Goal: Task Accomplishment & Management: Manage account settings

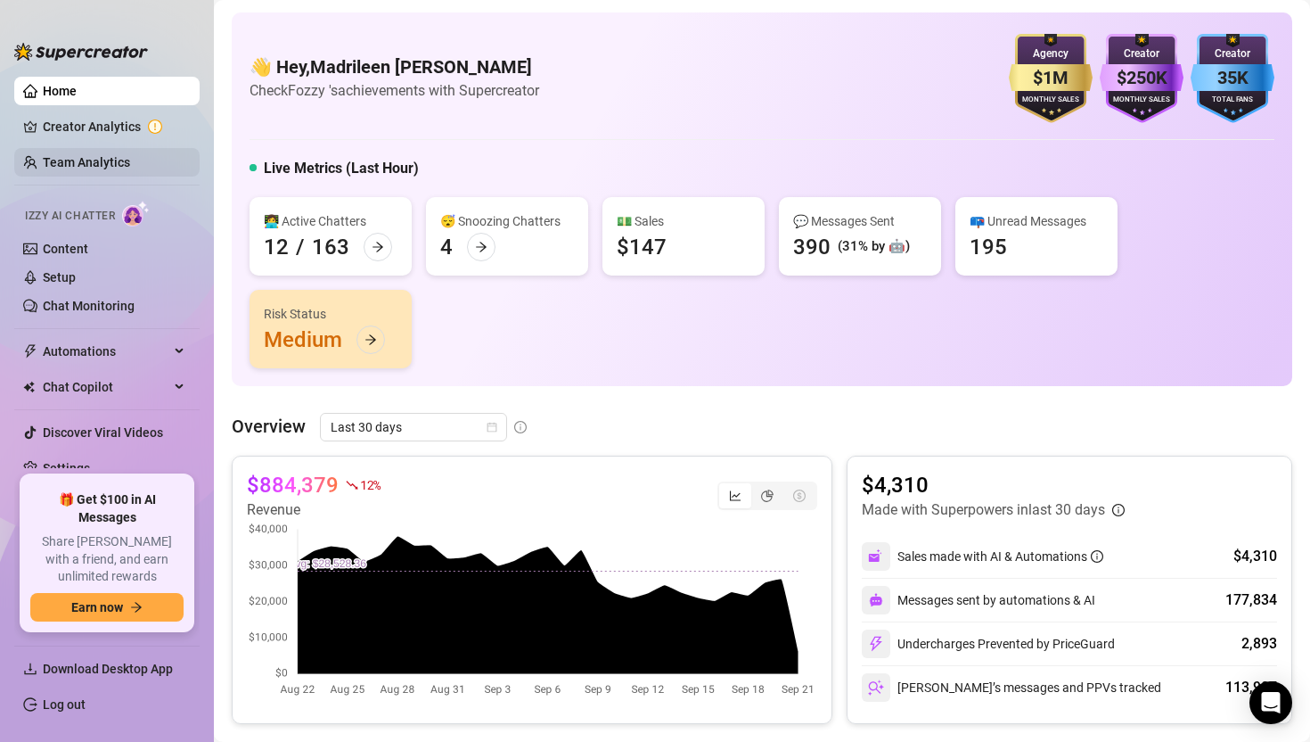
click at [108, 163] on link "Team Analytics" at bounding box center [86, 162] width 87 height 14
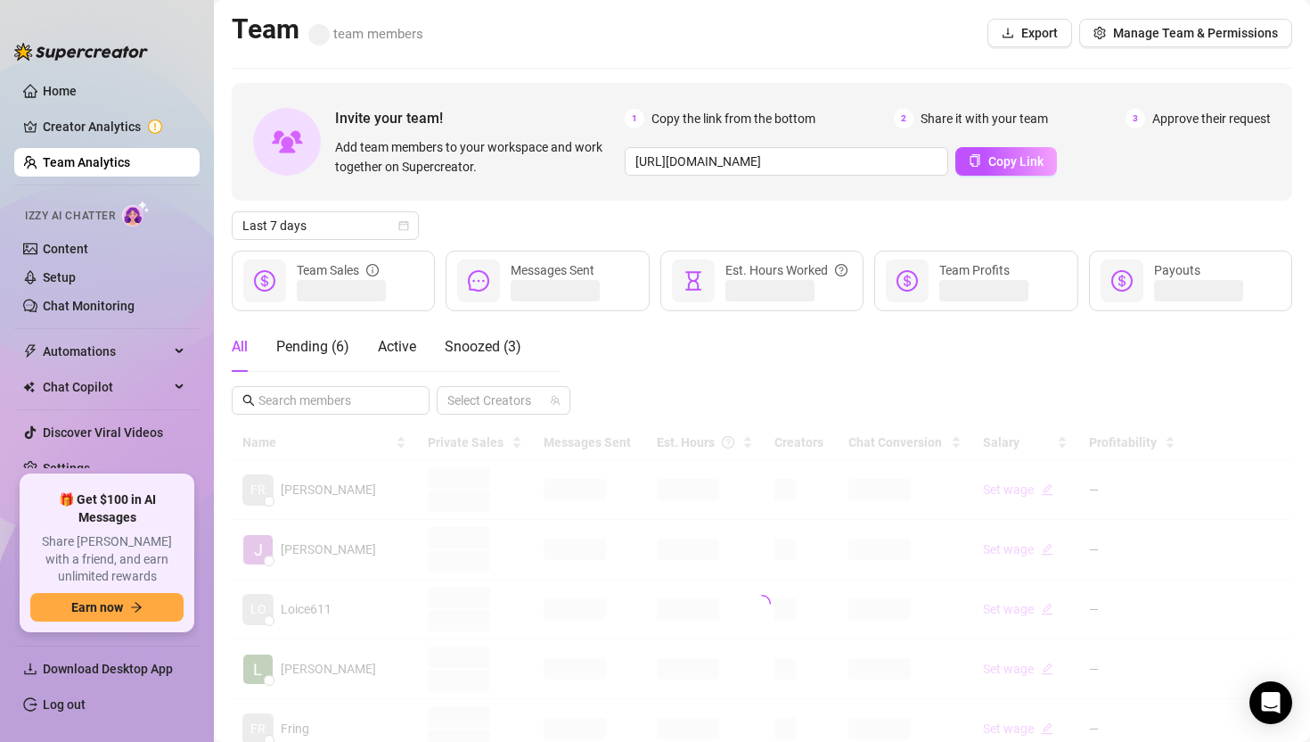
scroll to position [4, 0]
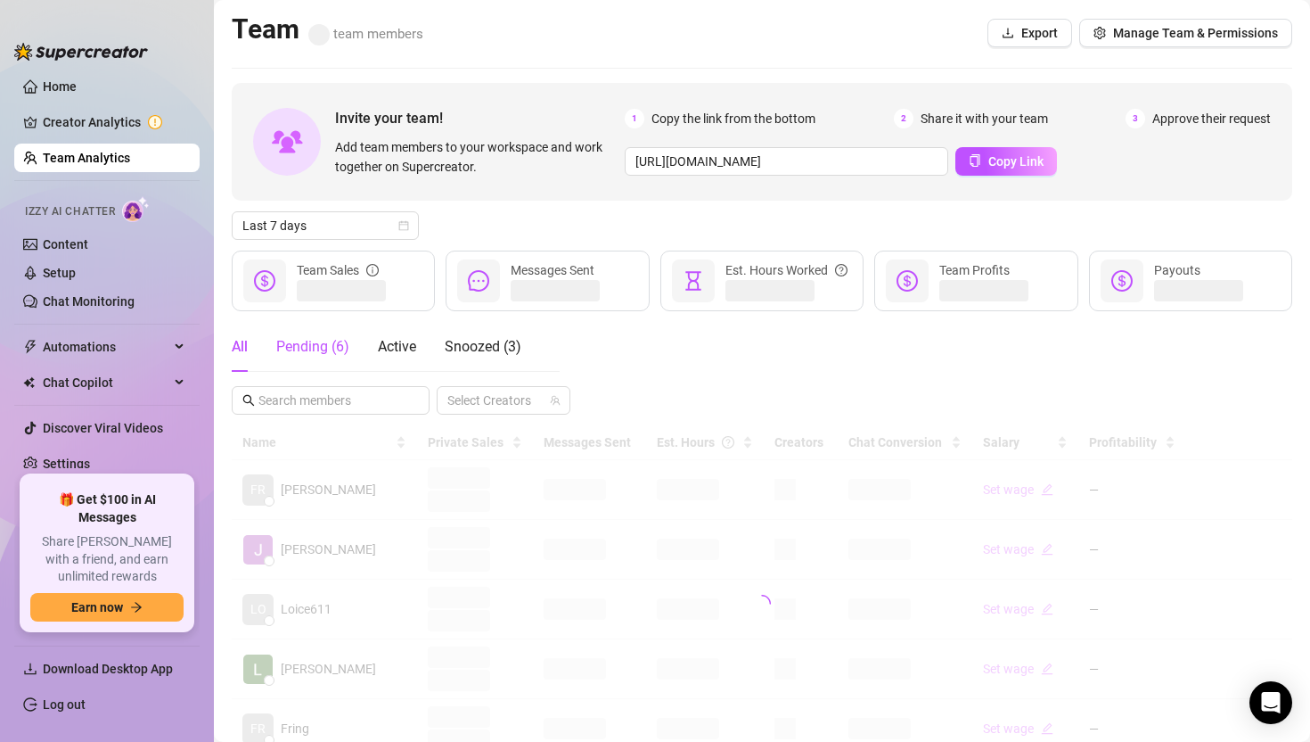
click at [337, 344] on div "Pending ( 6 )" at bounding box center [312, 346] width 73 height 21
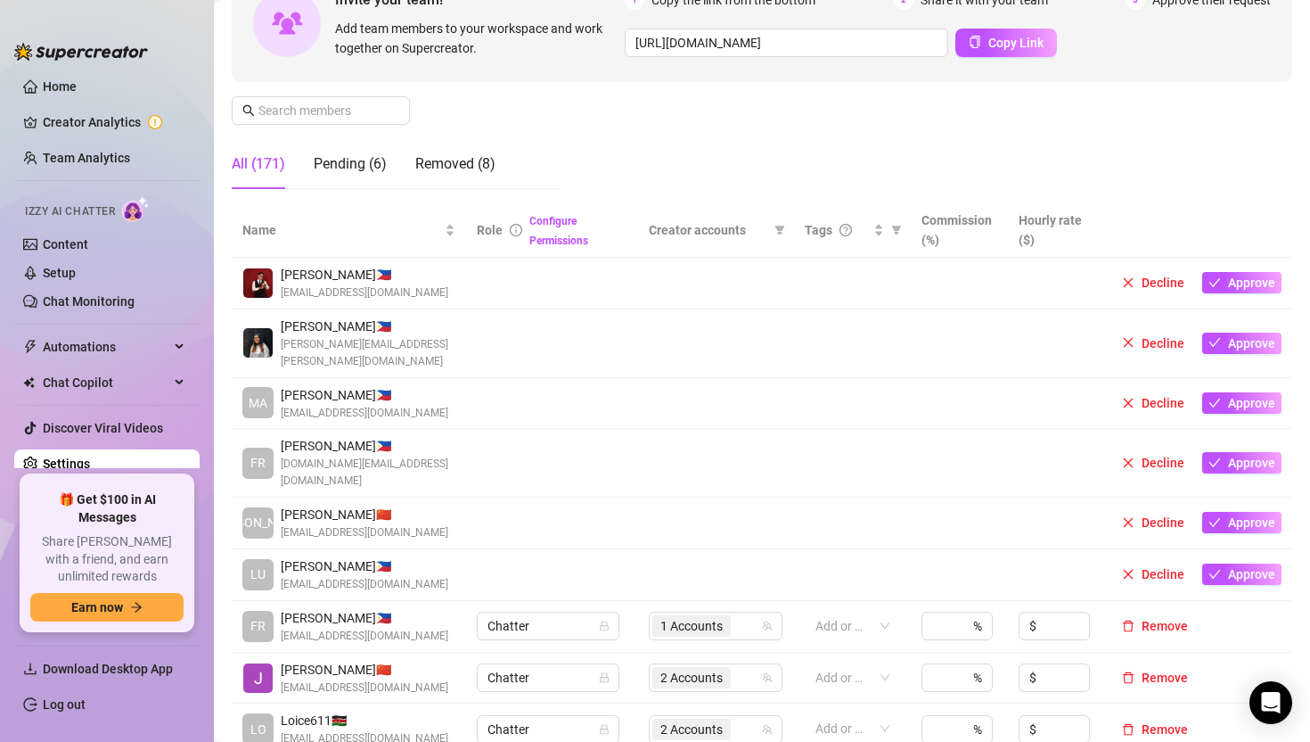
scroll to position [184, 0]
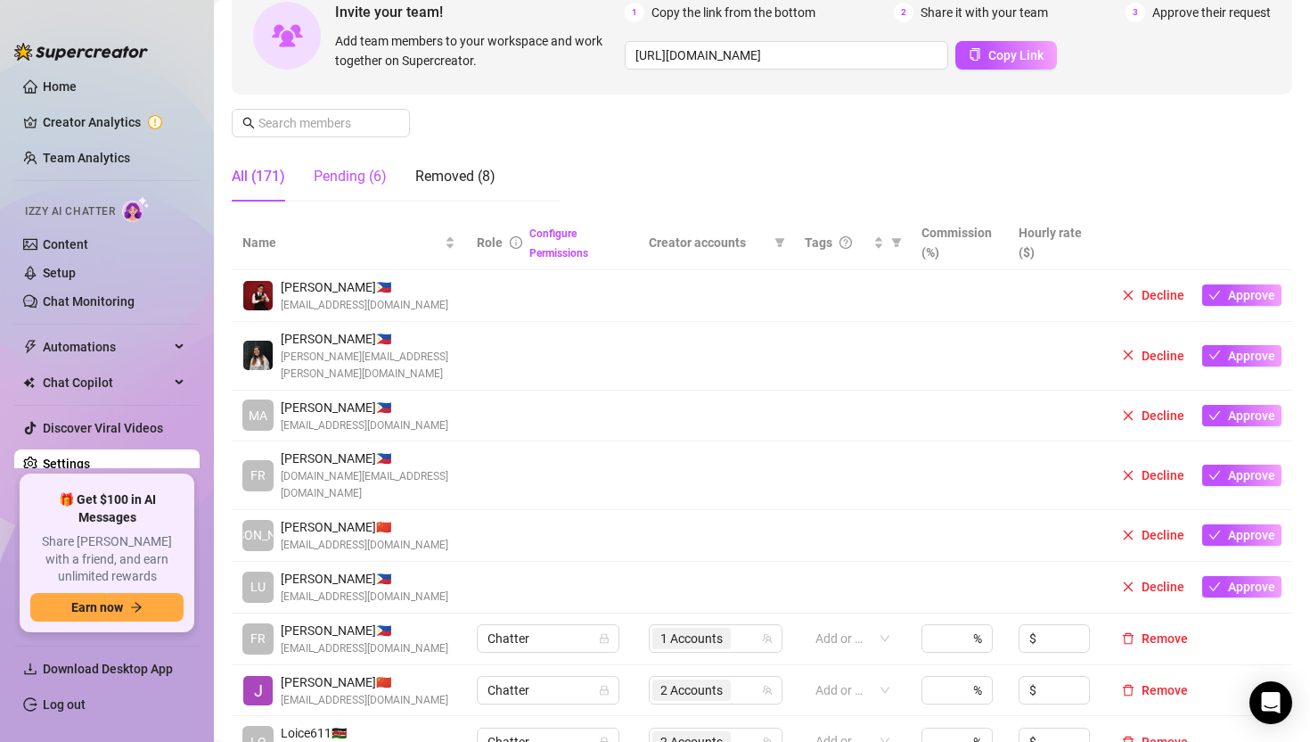
click at [379, 169] on div "Pending (6)" at bounding box center [350, 176] width 73 height 21
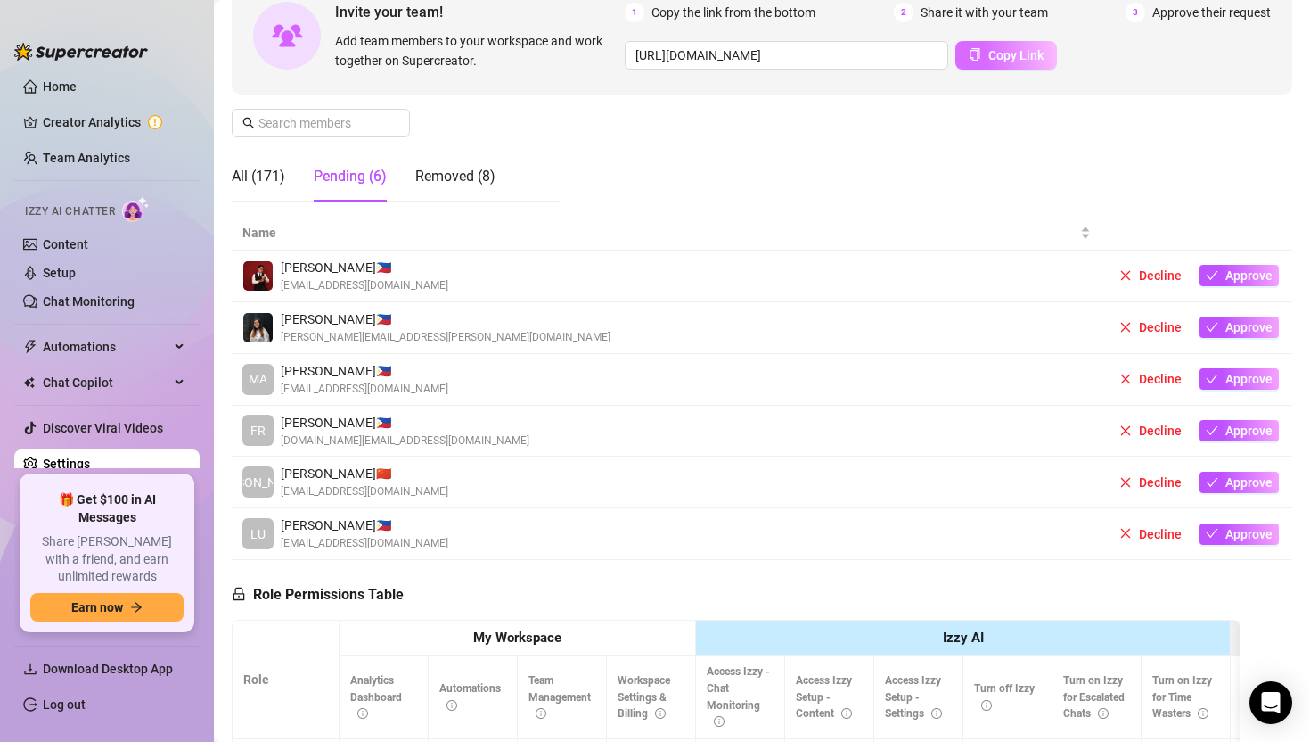
click at [1000, 65] on button "Copy Link" at bounding box center [1006, 55] width 102 height 29
click at [439, 186] on div "Removed (8)" at bounding box center [455, 176] width 80 height 21
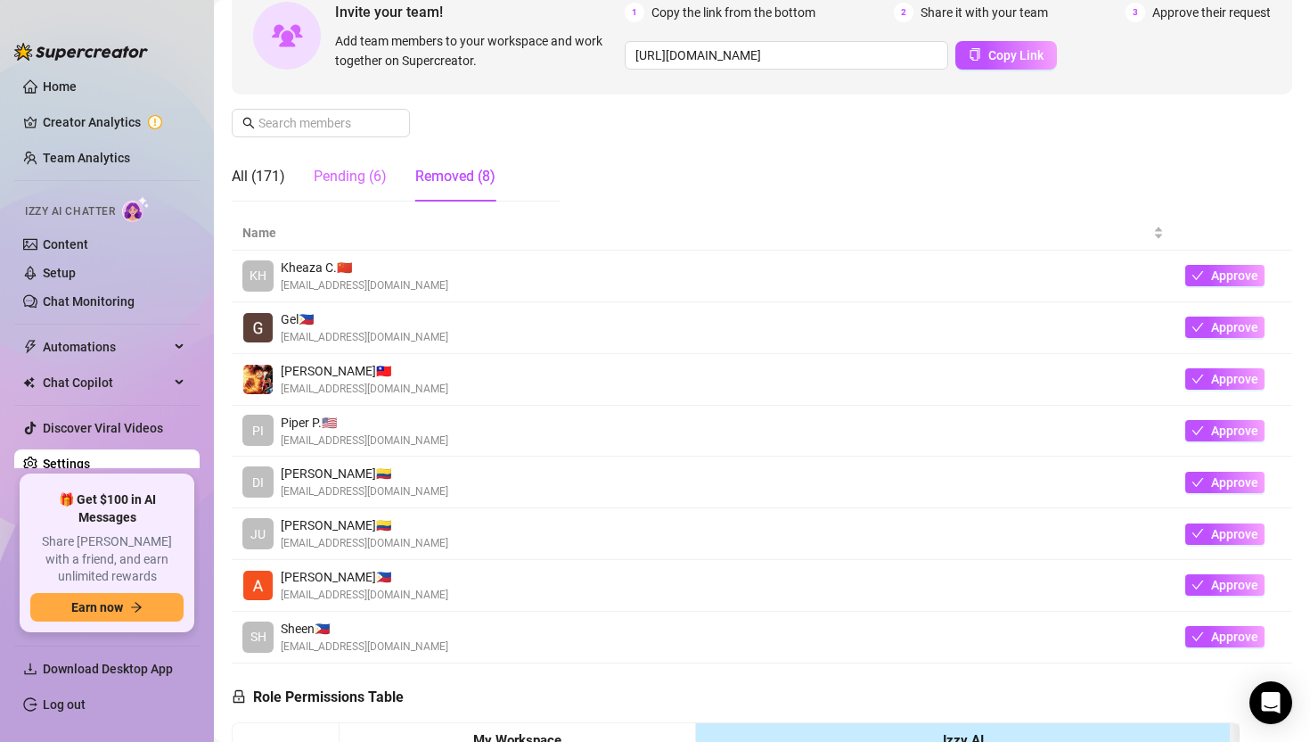
click at [358, 196] on div "Pending (6)" at bounding box center [350, 177] width 73 height 50
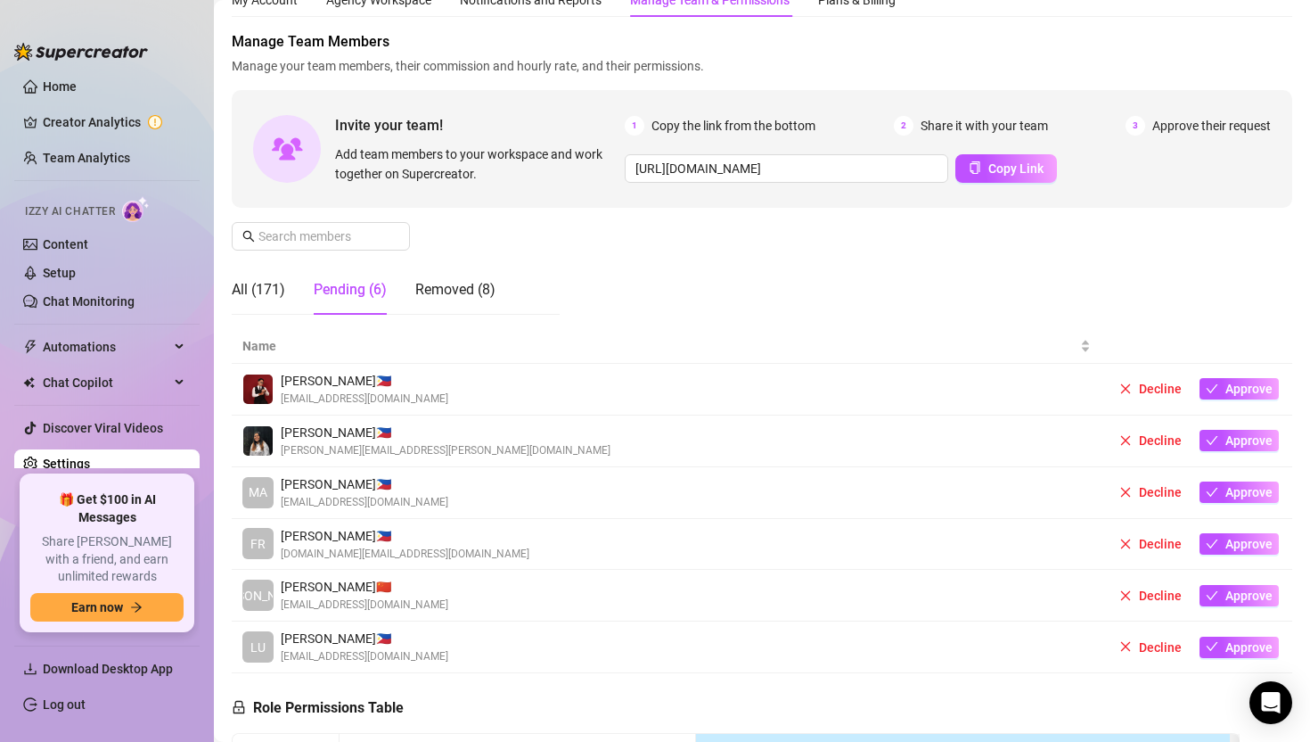
scroll to position [0, 0]
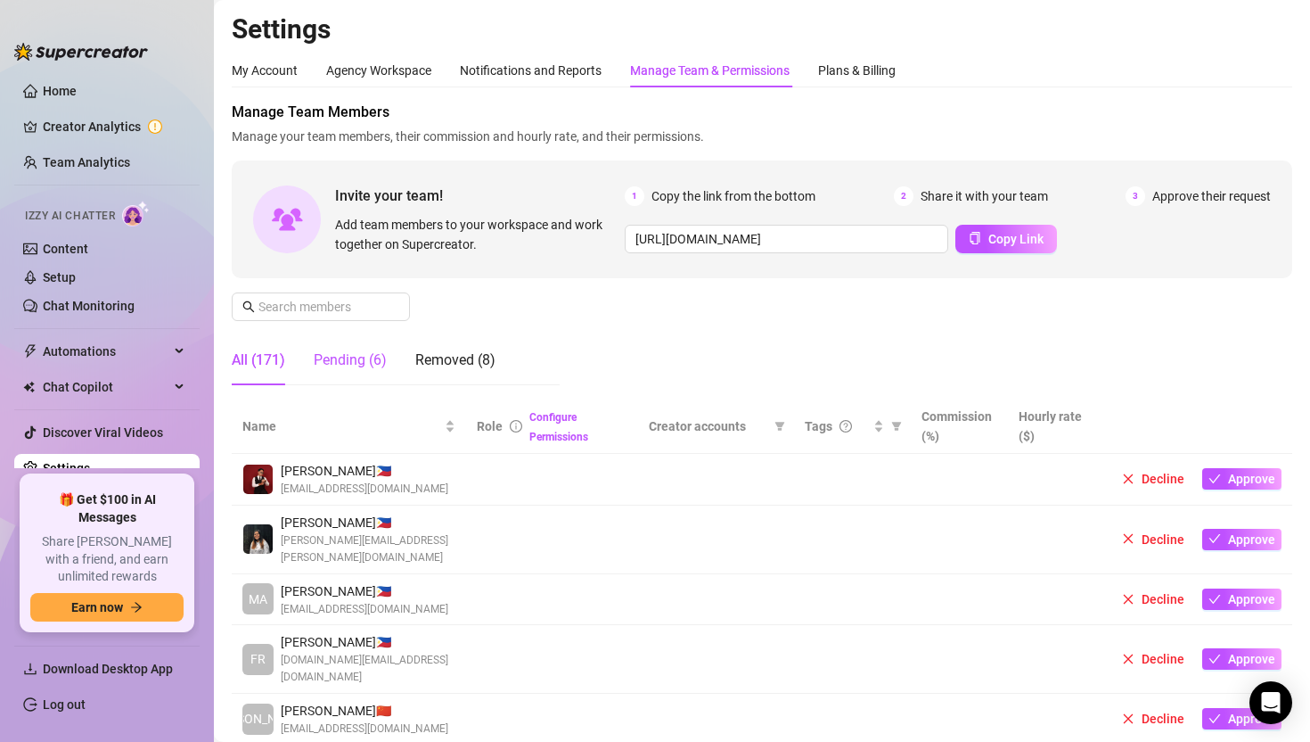
click at [376, 364] on div "Pending (6)" at bounding box center [350, 359] width 73 height 21
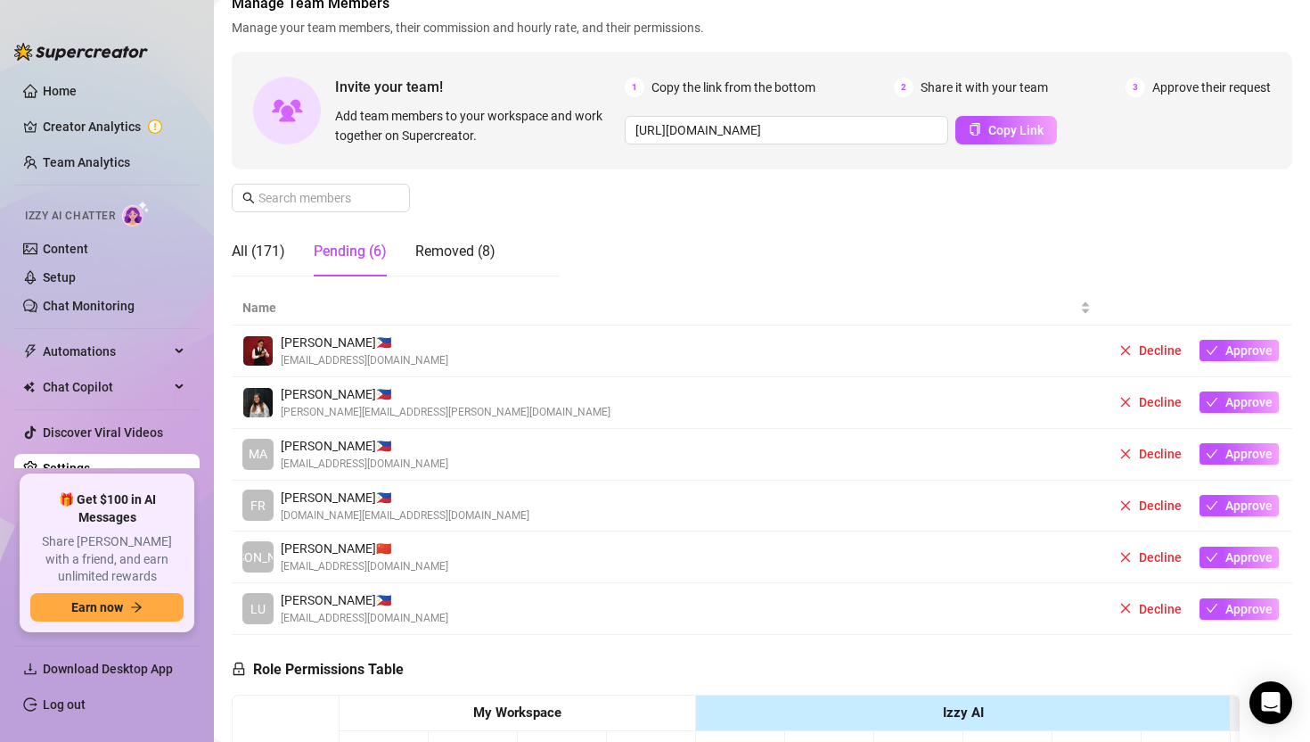
scroll to position [111, 0]
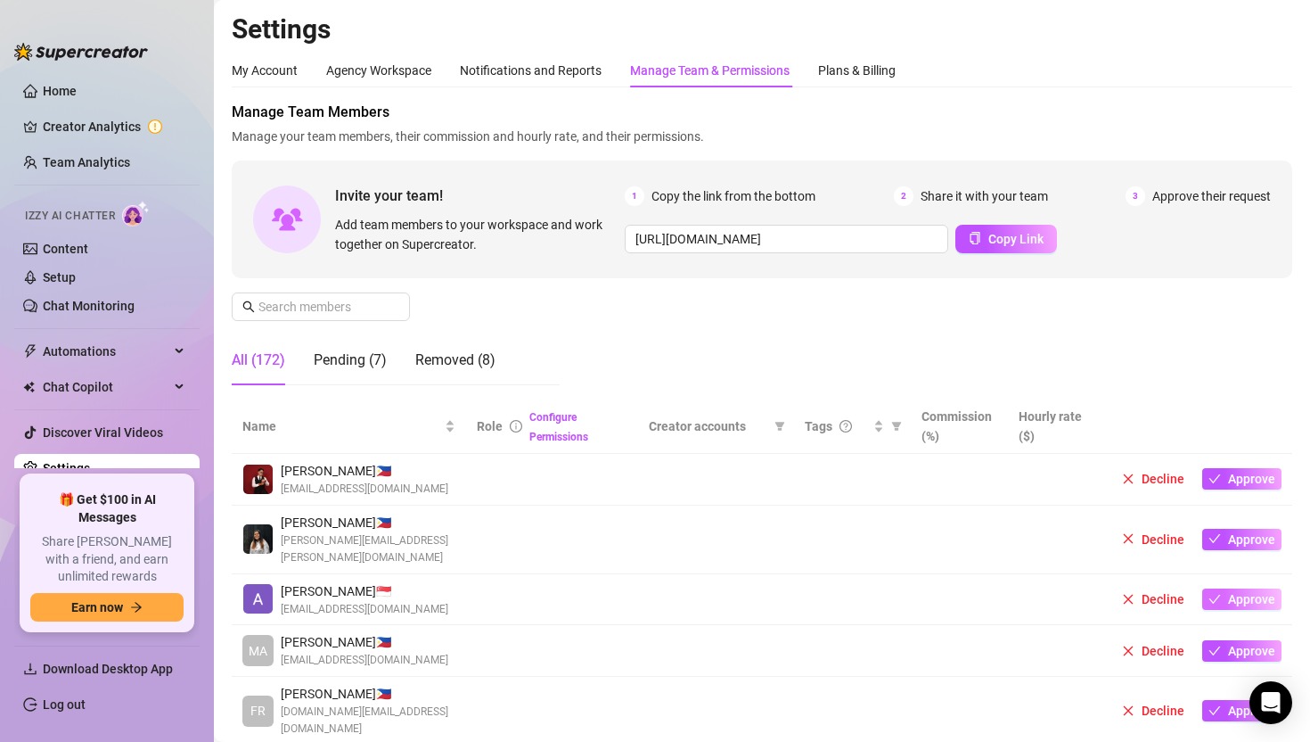
click at [1227, 588] on button "Approve" at bounding box center [1241, 598] width 79 height 21
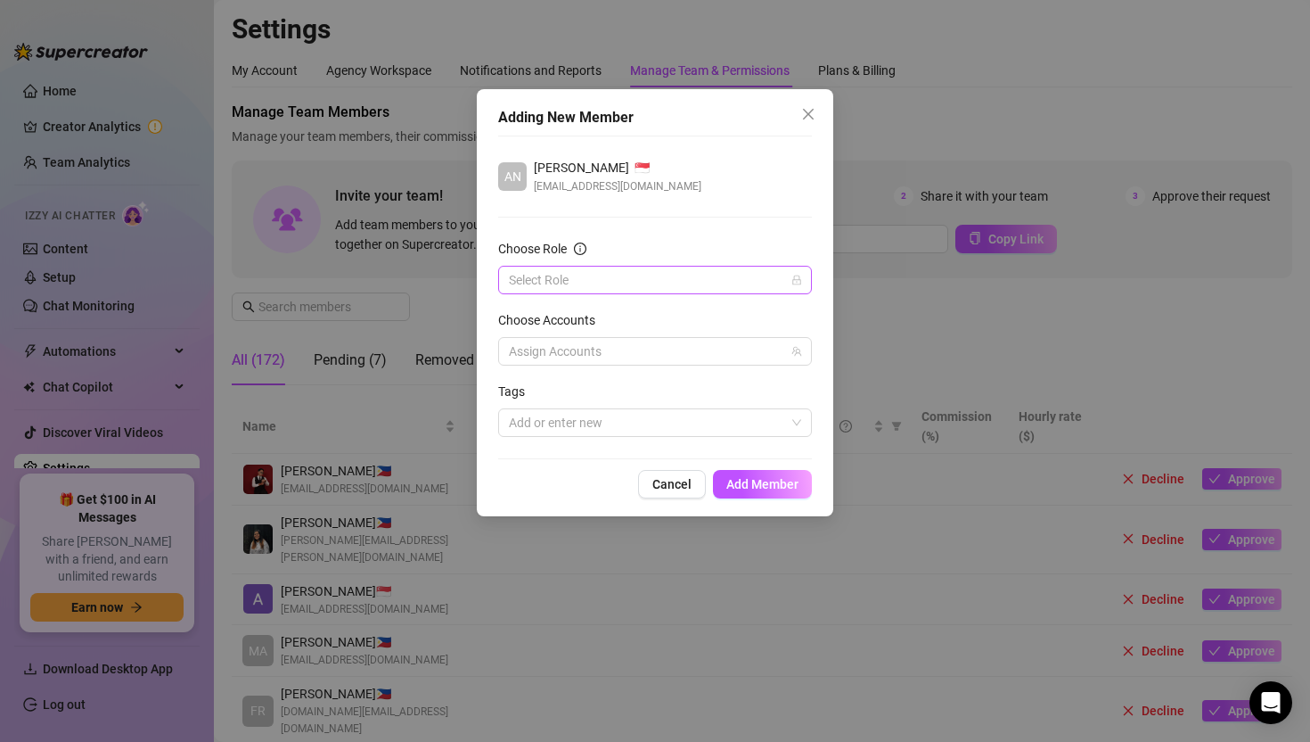
click at [674, 279] on input "Choose Role" at bounding box center [647, 279] width 276 height 27
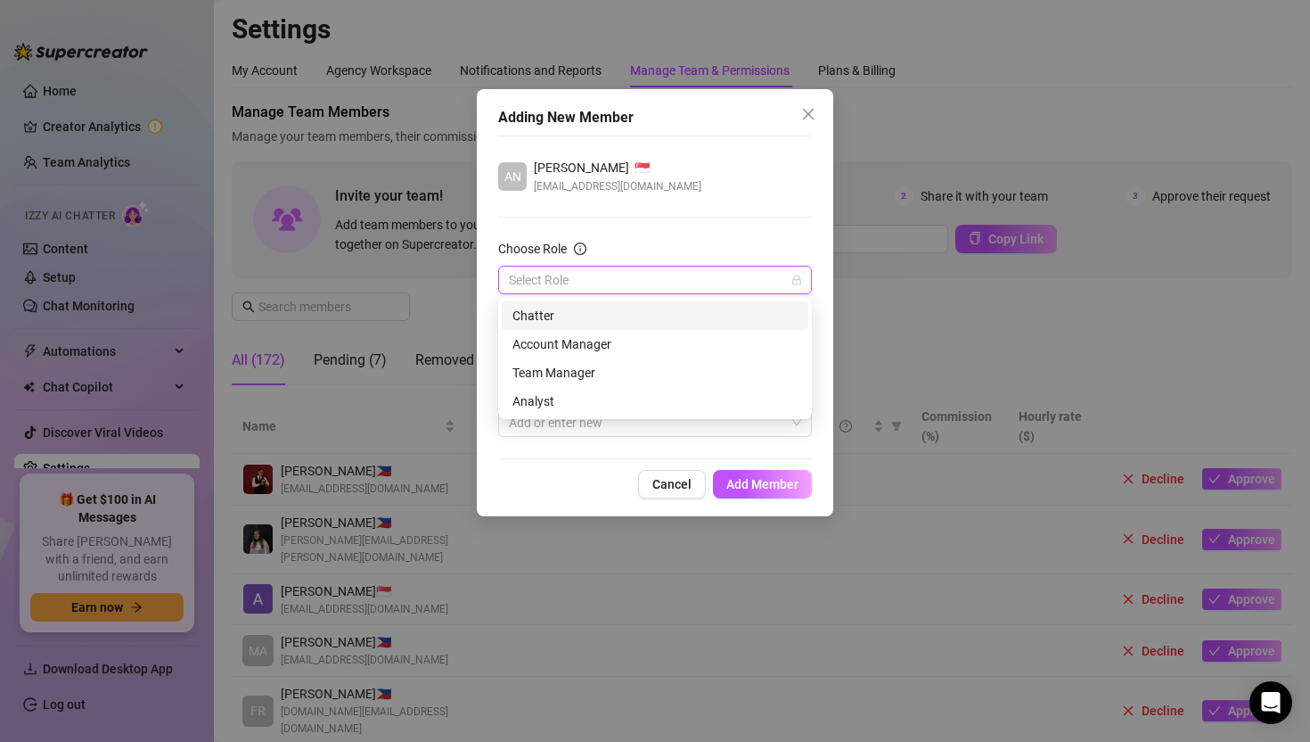
click at [646, 319] on div "Chatter" at bounding box center [654, 316] width 285 height 20
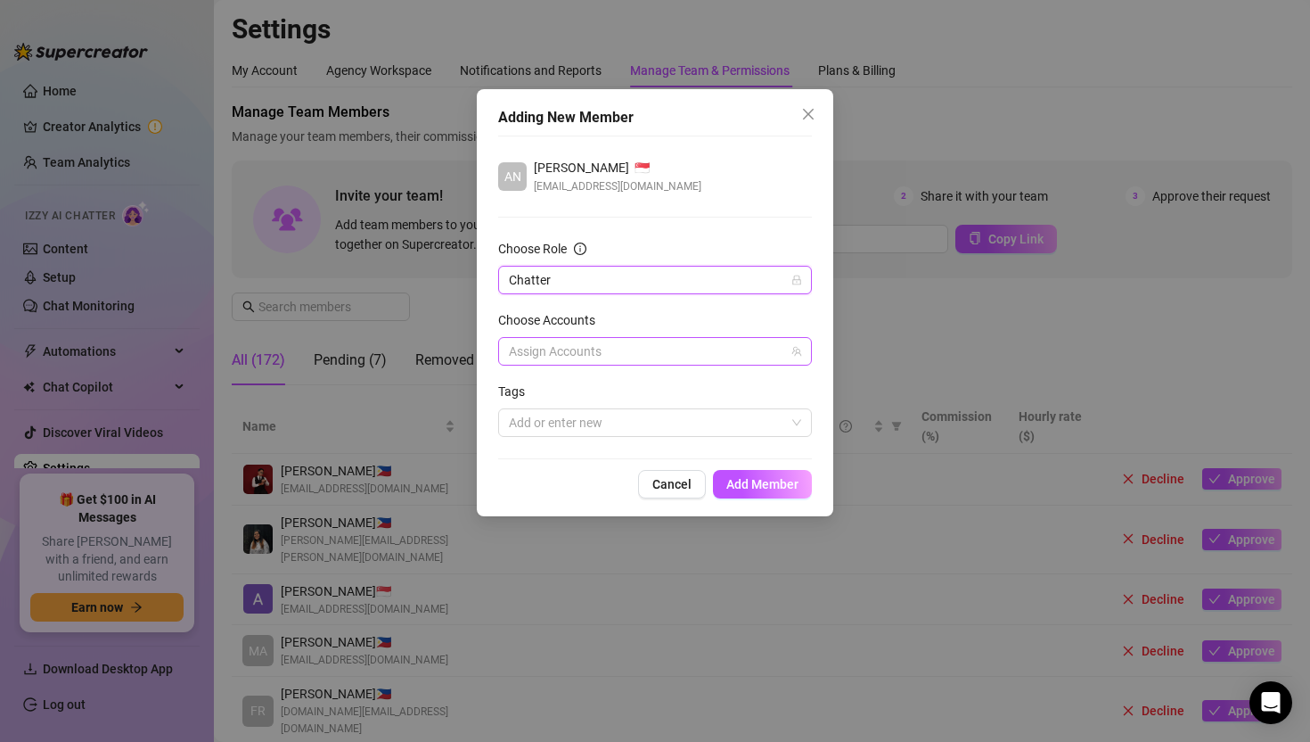
click at [641, 353] on div at bounding box center [646, 351] width 288 height 25
click at [633, 353] on div at bounding box center [646, 351] width 288 height 25
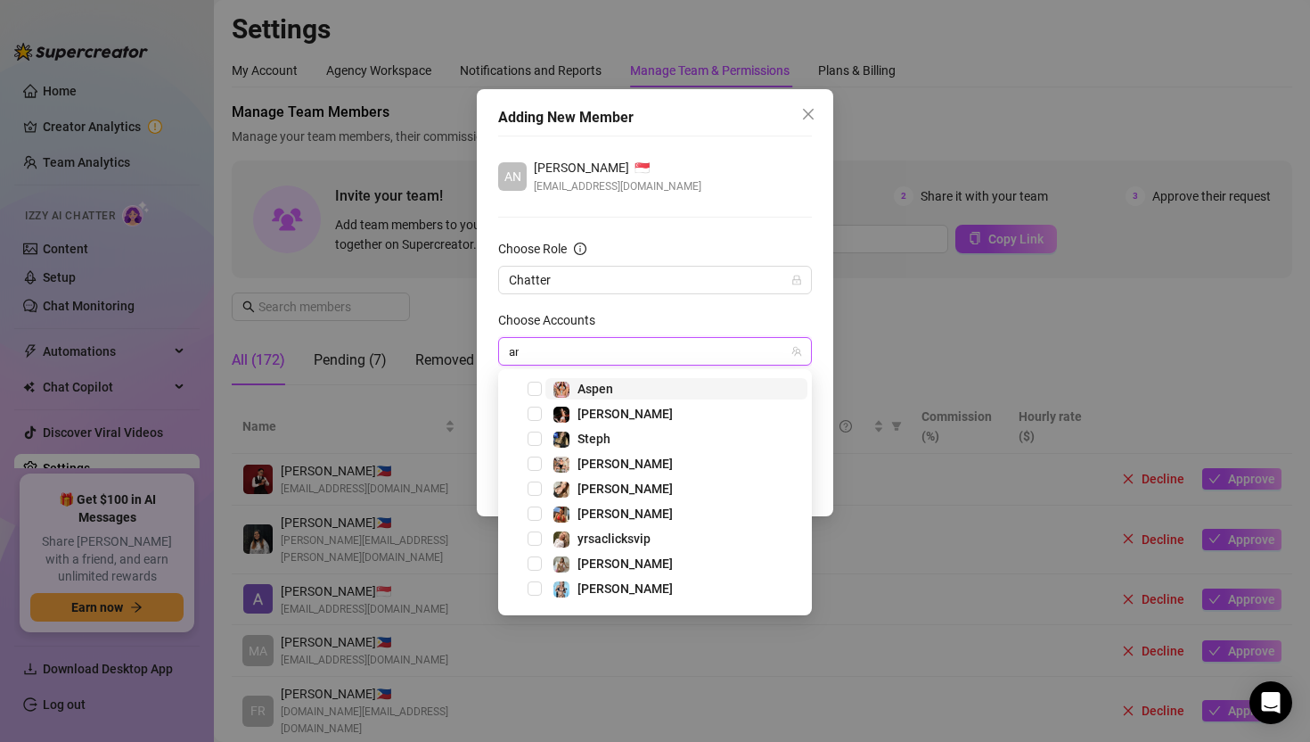
type input "[PERSON_NAME]"
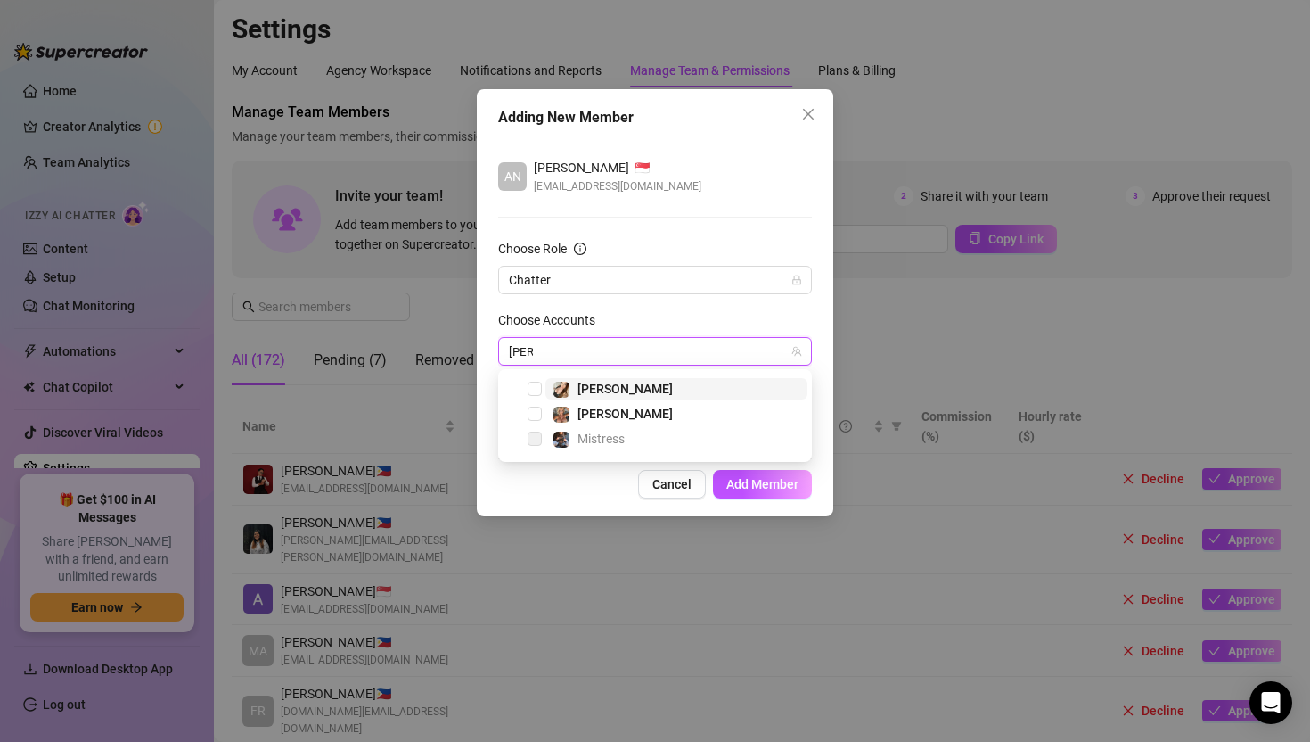
click at [620, 378] on span "[PERSON_NAME]" at bounding box center [676, 388] width 262 height 21
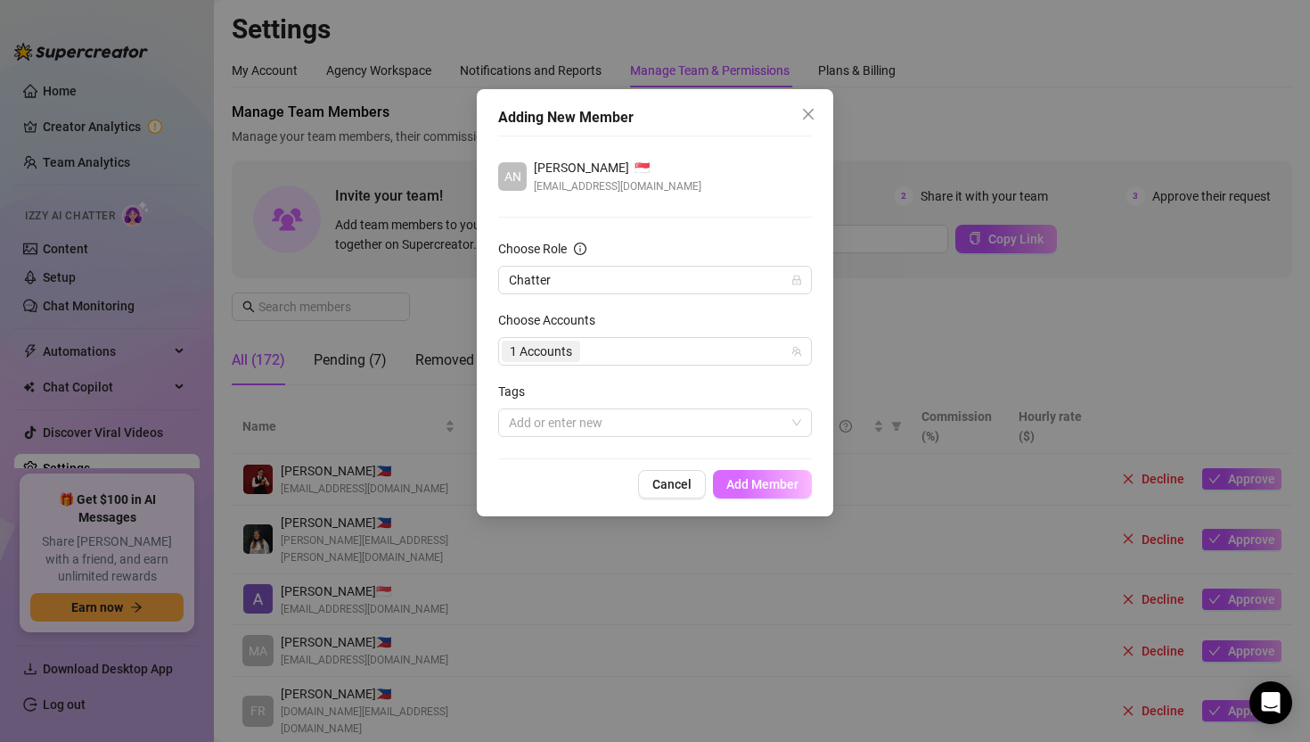
click at [745, 485] on span "Add Member" at bounding box center [762, 484] width 72 height 14
